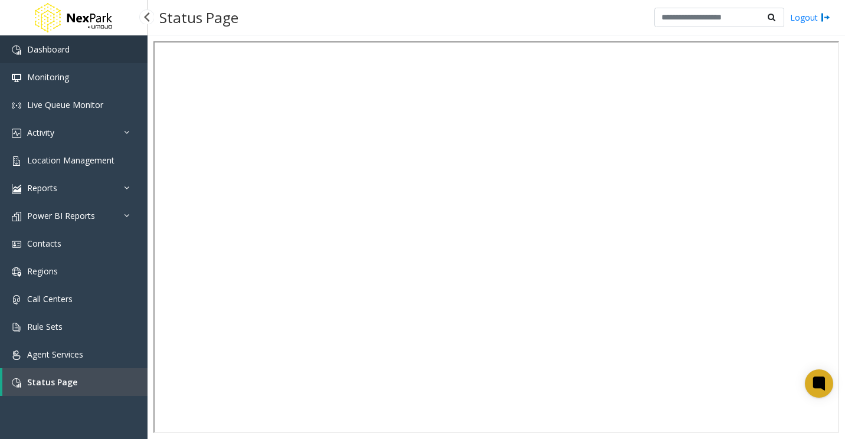
click at [67, 50] on span "Dashboard" at bounding box center [48, 49] width 42 height 11
click at [89, 49] on link "Dashboard" at bounding box center [74, 49] width 148 height 28
